Goal: Communication & Community: Answer question/provide support

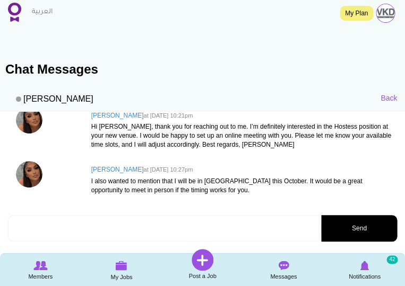
scroll to position [76, 0]
click at [70, 224] on textarea at bounding box center [163, 228] width 311 height 27
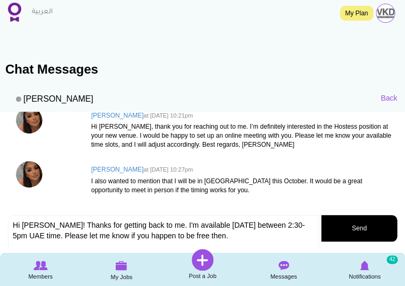
type textarea "Hi Lara! Thanks for getting back to me. I'm available tomorrow between 2:30-5pm…"
click at [346, 229] on button "Send" at bounding box center [359, 228] width 76 height 27
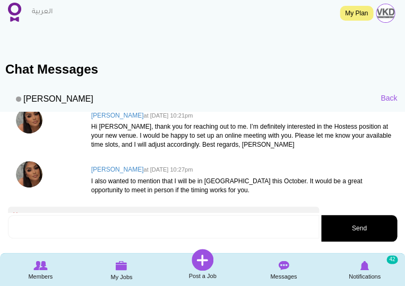
scroll to position [121, 0]
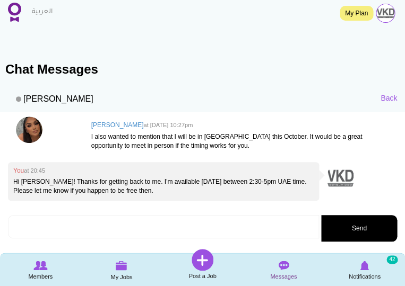
click at [284, 266] on img at bounding box center [283, 266] width 11 height 10
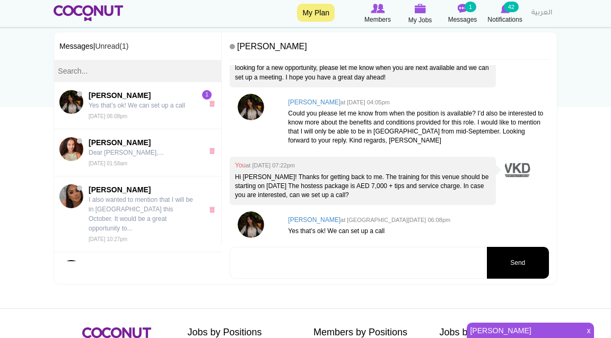
scroll to position [106, 0]
click at [326, 251] on textarea at bounding box center [358, 263] width 256 height 32
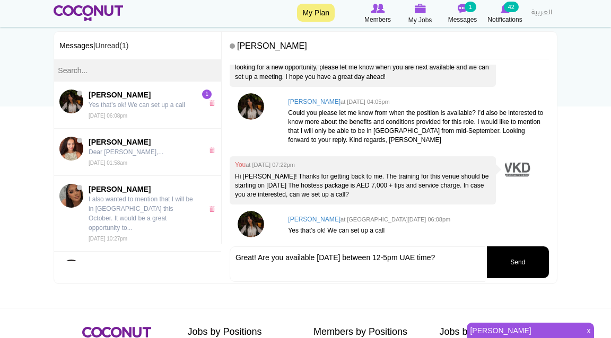
type textarea "Great! Are you available tomorrow between 12-5pm UAE time?"
click at [404, 261] on button "Send" at bounding box center [518, 263] width 62 height 32
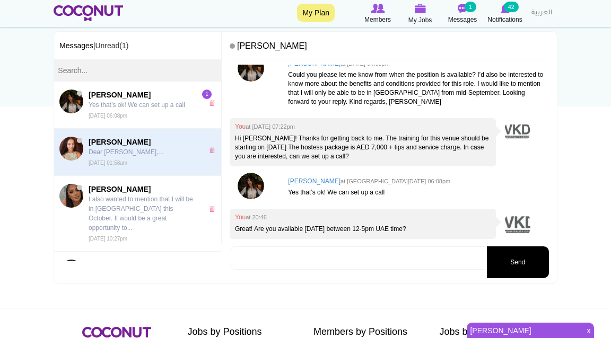
click at [127, 162] on small "Mon, Aug 25th, 2025 01:58am" at bounding box center [108, 163] width 39 height 6
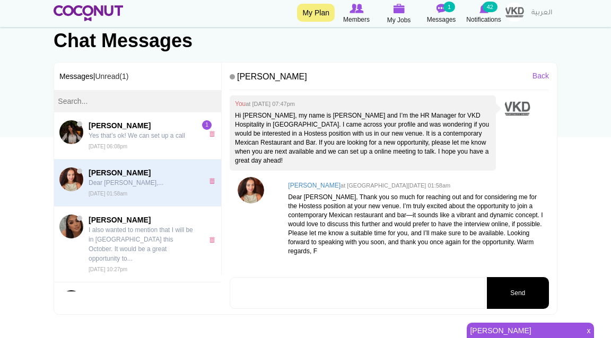
scroll to position [76, 0]
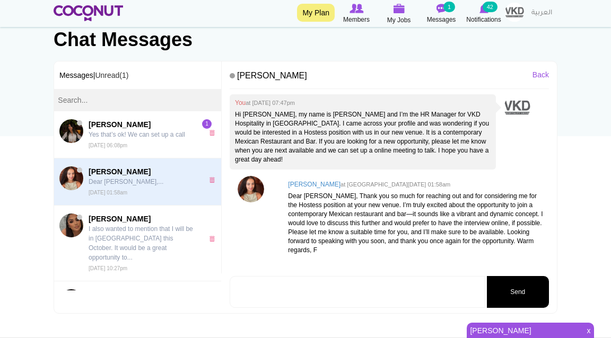
click at [313, 286] on textarea at bounding box center [358, 292] width 256 height 32
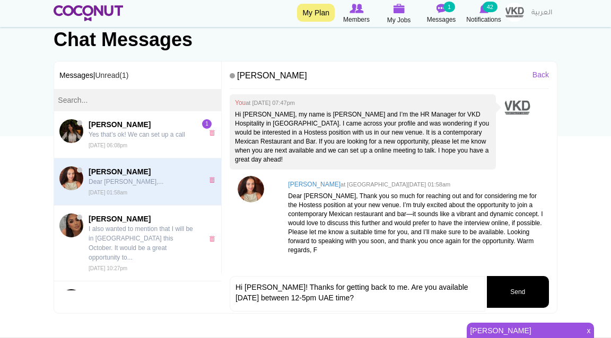
click at [426, 286] on textarea "Hi Fiyori! Thanks for getting back to me. Are you available tomorrow between 12…" at bounding box center [358, 294] width 256 height 36
type textarea "Hi Fiyori! Thanks for getting back to me. Are you available for a call tomorrow…"
click at [531, 292] on button "Send" at bounding box center [518, 292] width 62 height 32
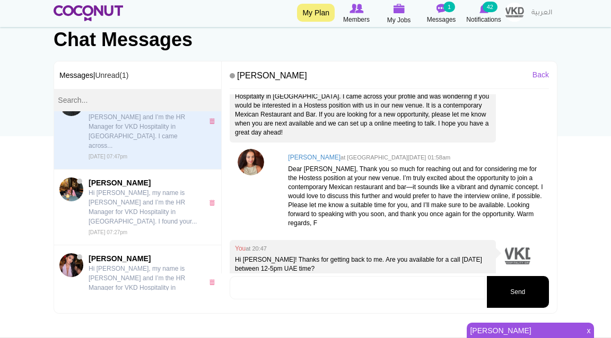
scroll to position [369, 0]
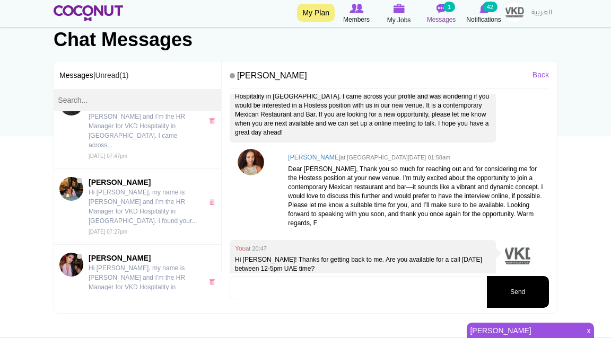
click at [448, 20] on span "Messages" at bounding box center [441, 19] width 29 height 11
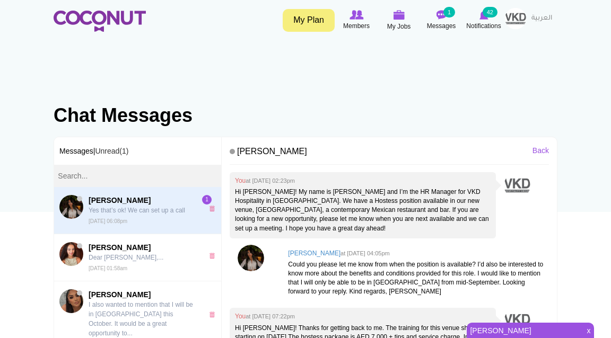
click at [123, 22] on img at bounding box center [100, 21] width 92 height 21
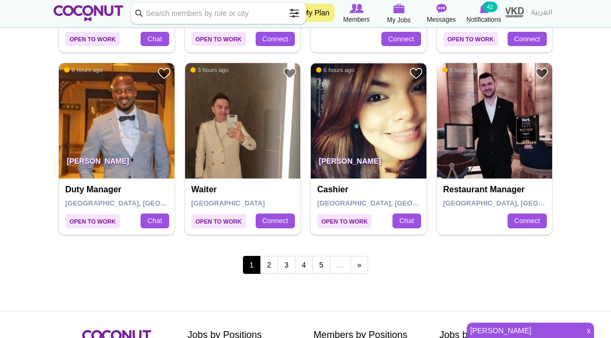
scroll to position [1824, 0]
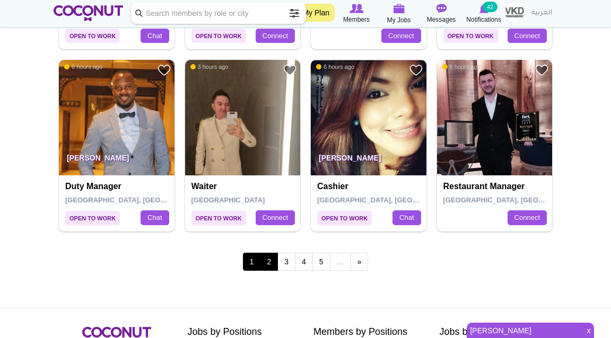
click at [268, 264] on link "2" at bounding box center [269, 262] width 18 height 18
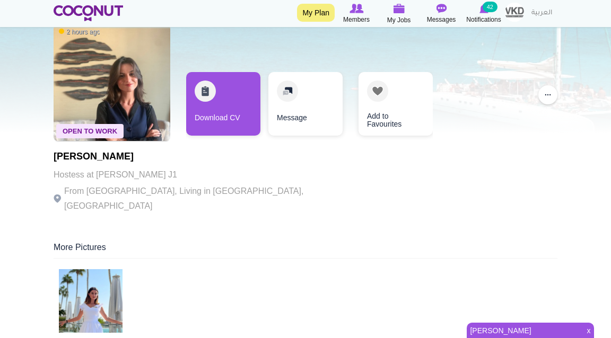
scroll to position [55, 0]
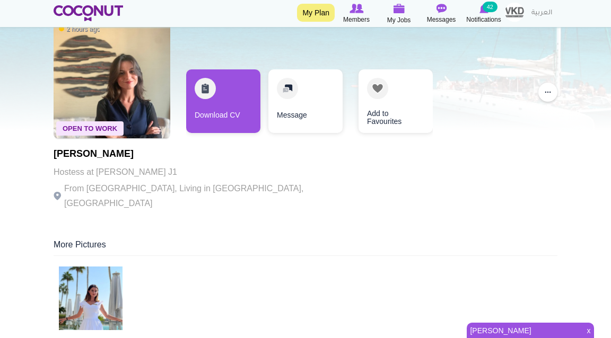
click at [86, 282] on img at bounding box center [91, 299] width 64 height 64
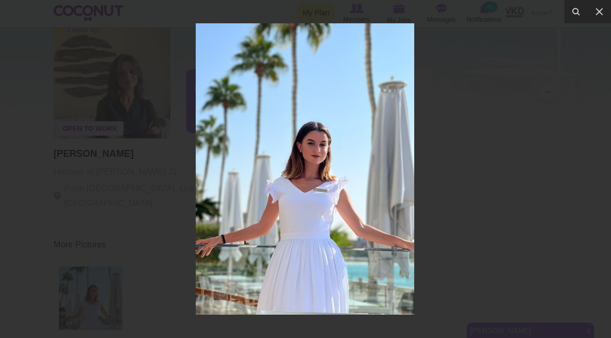
click at [450, 164] on div at bounding box center [305, 169] width 611 height 338
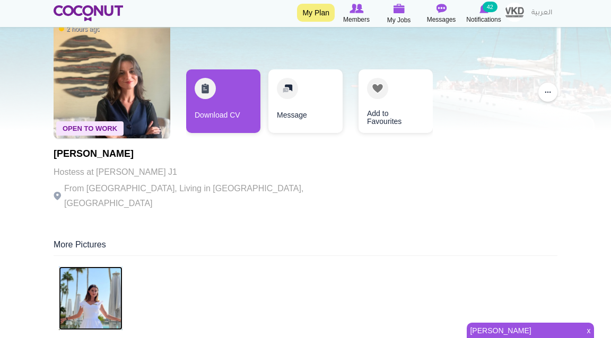
scroll to position [54, 0]
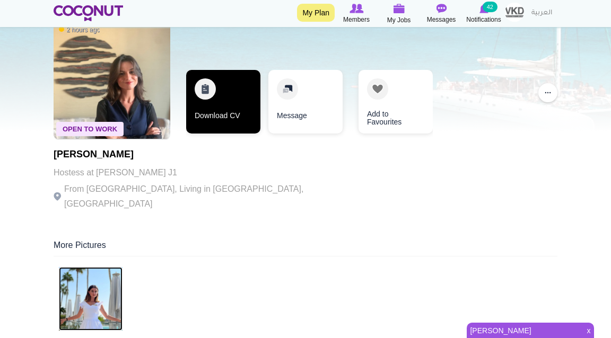
click at [216, 110] on link "Download CV" at bounding box center [223, 102] width 74 height 64
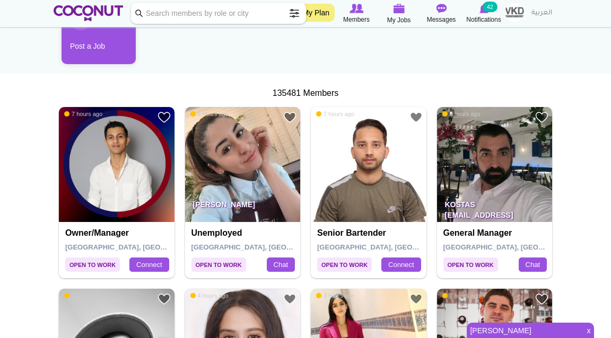
scroll to position [140, 0]
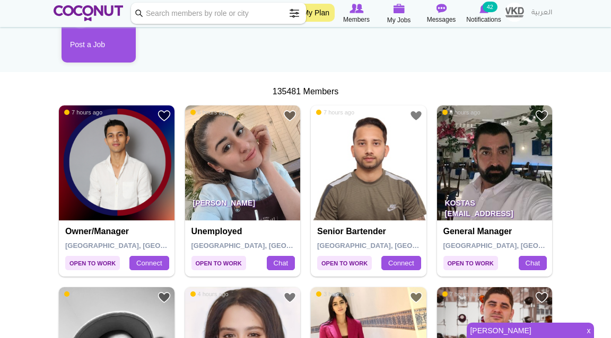
click at [254, 179] on img at bounding box center [243, 164] width 116 height 116
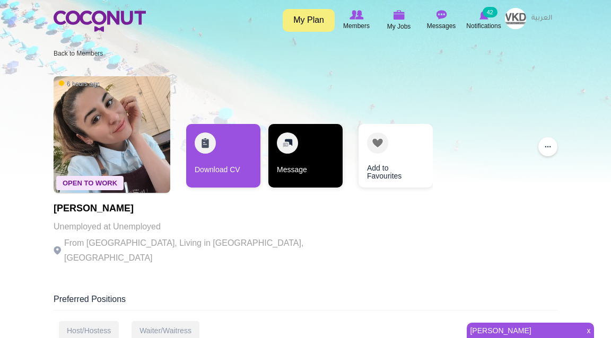
click at [292, 162] on link "Message" at bounding box center [305, 156] width 74 height 64
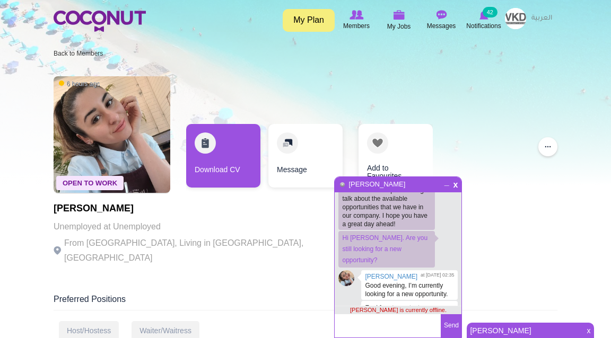
scroll to position [125, 0]
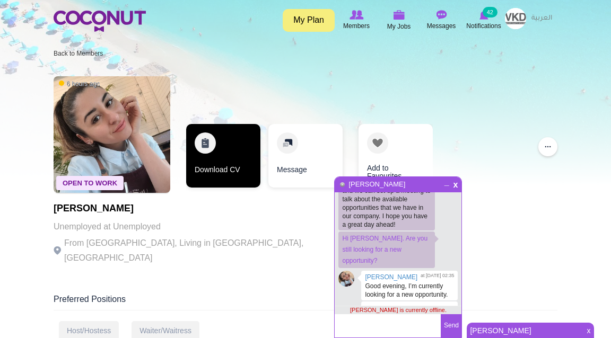
click at [222, 154] on link "Download CV" at bounding box center [223, 156] width 74 height 64
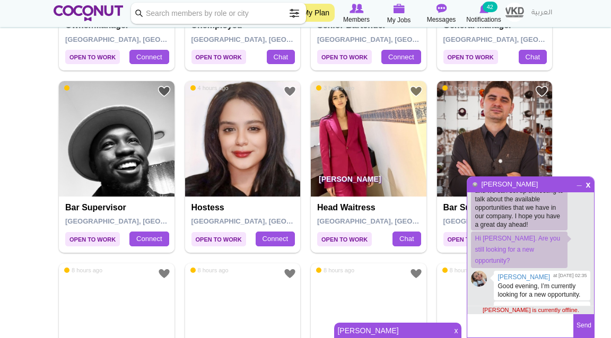
scroll to position [355, 0]
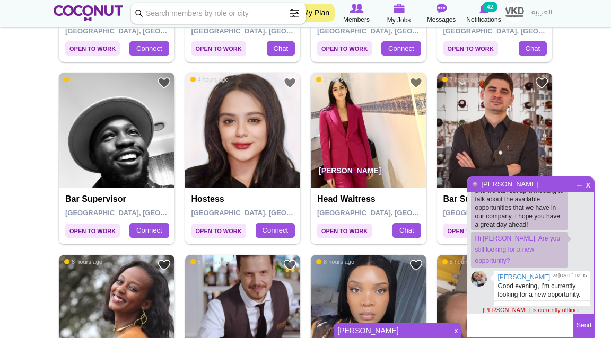
click at [587, 183] on span "x" at bounding box center [588, 184] width 9 height 8
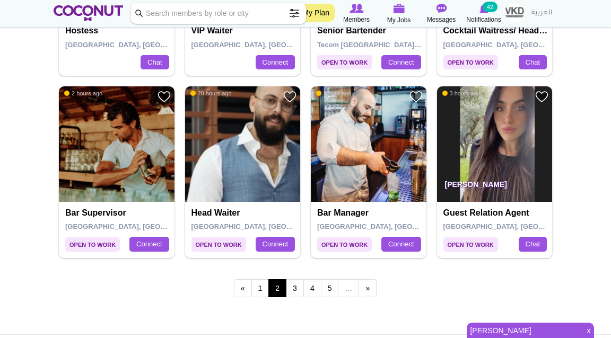
scroll to position [1803, 0]
